Goal: Navigation & Orientation: Find specific page/section

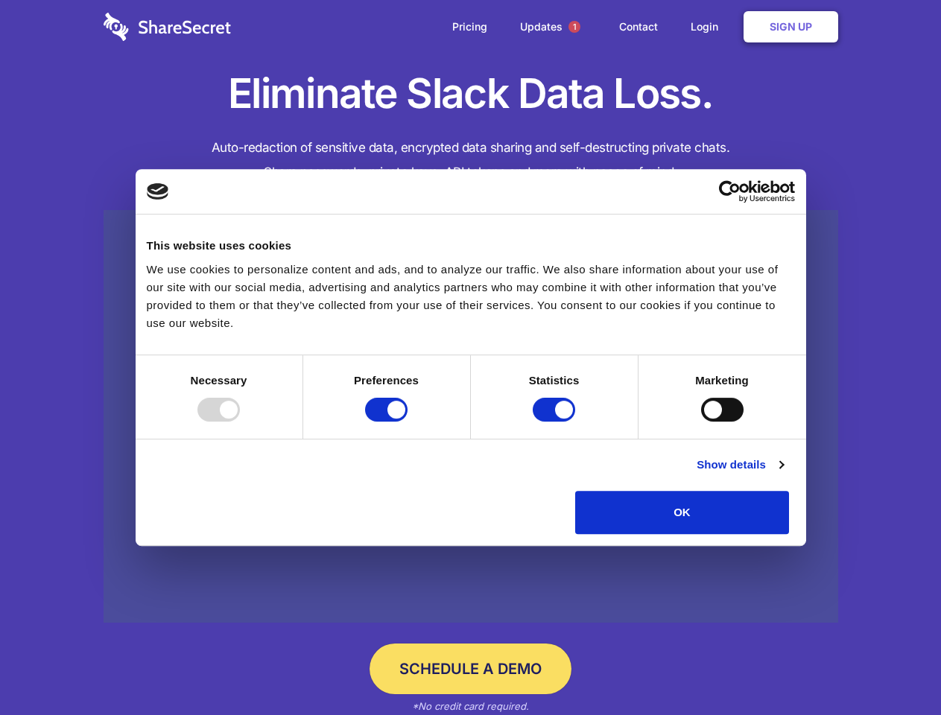
click at [240, 422] on div at bounding box center [218, 410] width 42 height 24
click at [407, 422] on input "Preferences" at bounding box center [386, 410] width 42 height 24
checkbox input "false"
click at [556, 422] on input "Statistics" at bounding box center [554, 410] width 42 height 24
checkbox input "false"
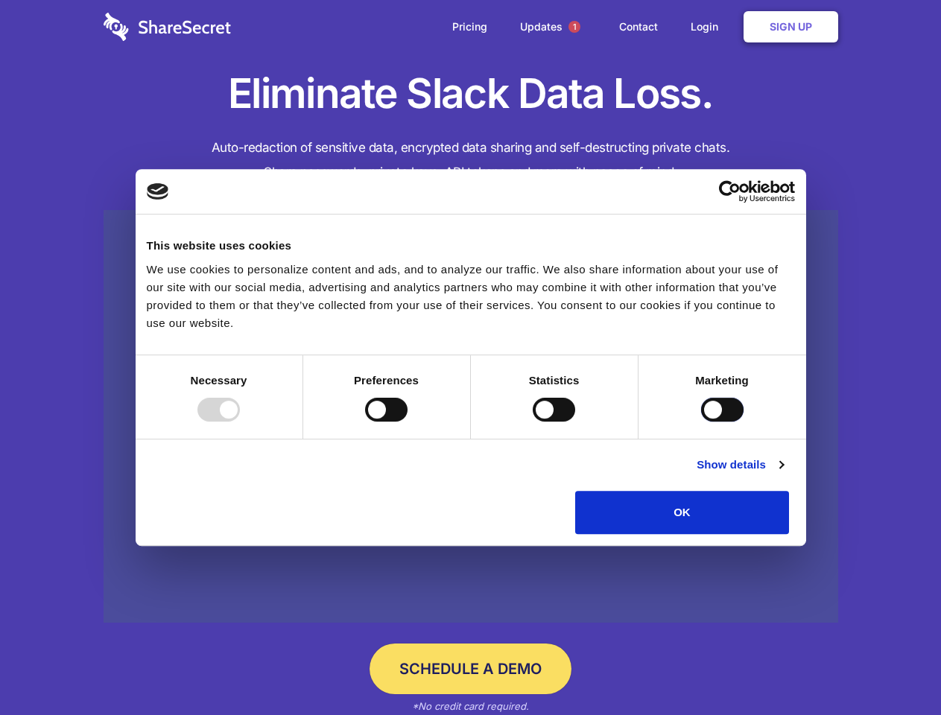
click at [701, 422] on input "Marketing" at bounding box center [722, 410] width 42 height 24
checkbox input "true"
click at [783, 474] on link "Show details" at bounding box center [740, 465] width 86 height 18
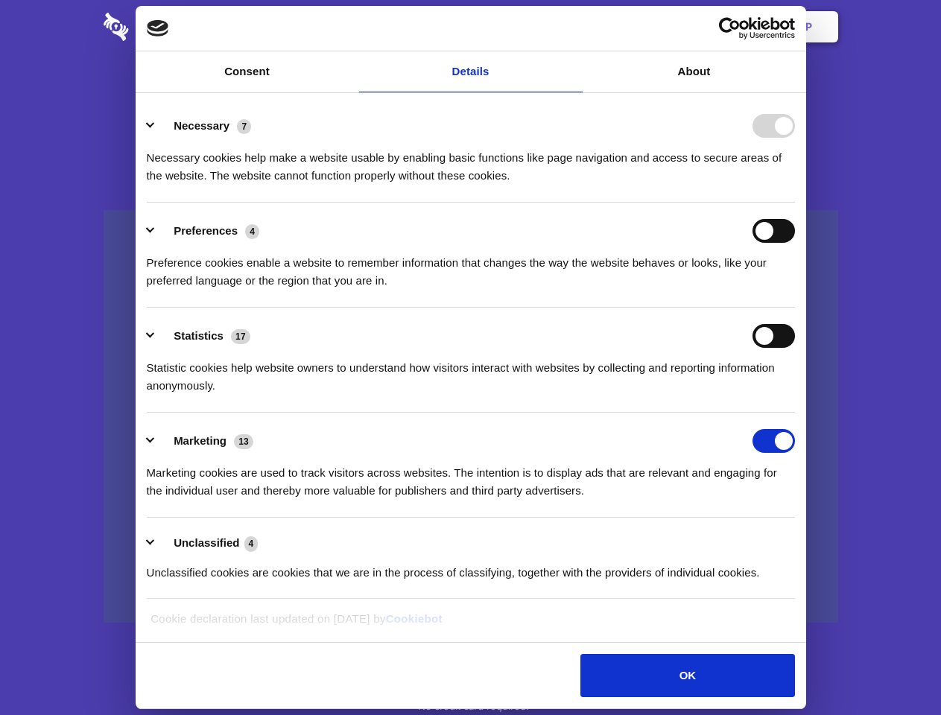
click at [823, 539] on link at bounding box center [471, 416] width 735 height 413
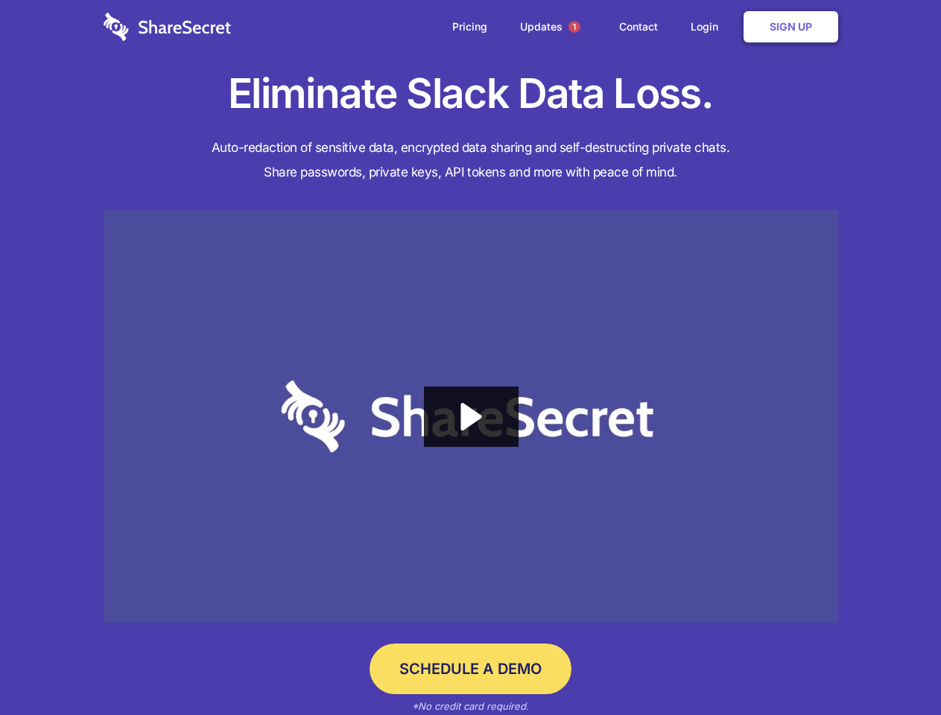
click at [574, 27] on span "1" at bounding box center [574, 27] width 12 height 12
